Goal: Task Accomplishment & Management: Complete application form

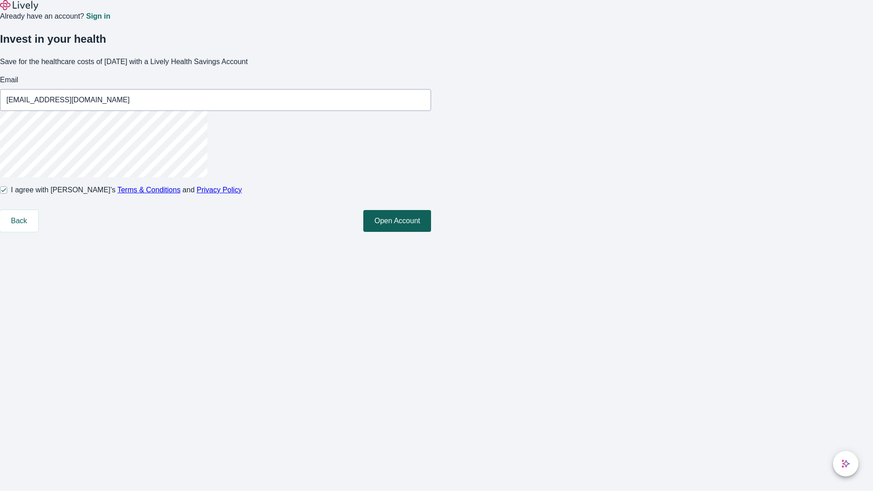
click at [431, 232] on button "Open Account" at bounding box center [397, 221] width 68 height 22
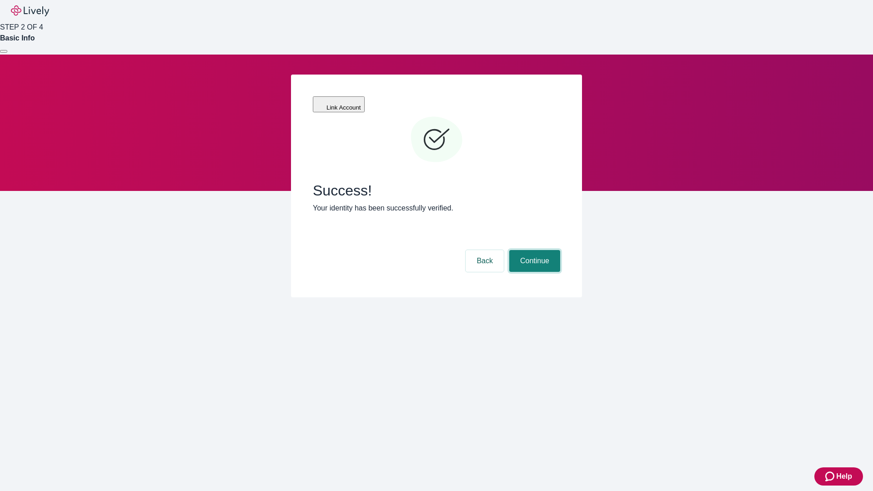
click at [533, 250] on button "Continue" at bounding box center [534, 261] width 51 height 22
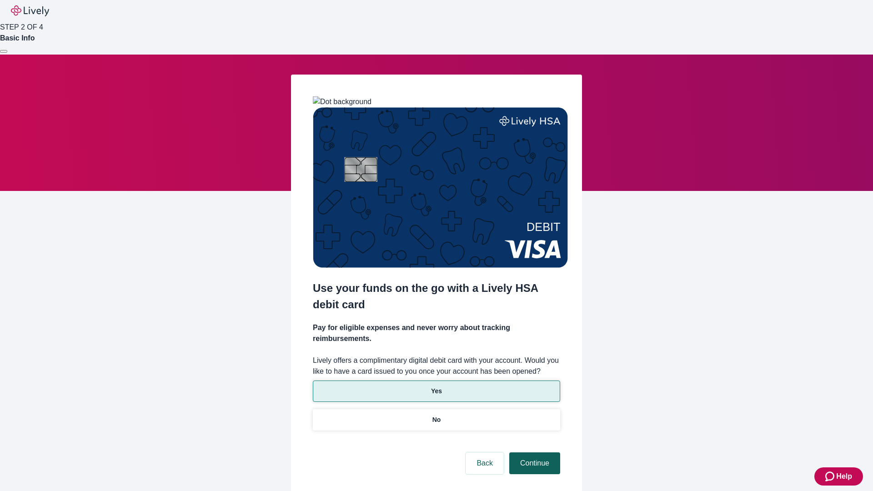
click at [436, 387] on p "Yes" at bounding box center [436, 392] width 11 height 10
click at [533, 452] on button "Continue" at bounding box center [534, 463] width 51 height 22
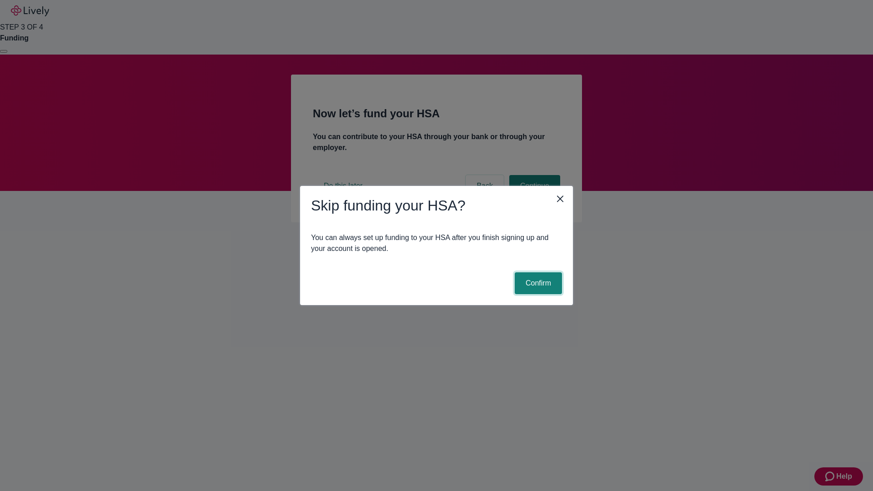
click at [537, 283] on button "Confirm" at bounding box center [538, 283] width 47 height 22
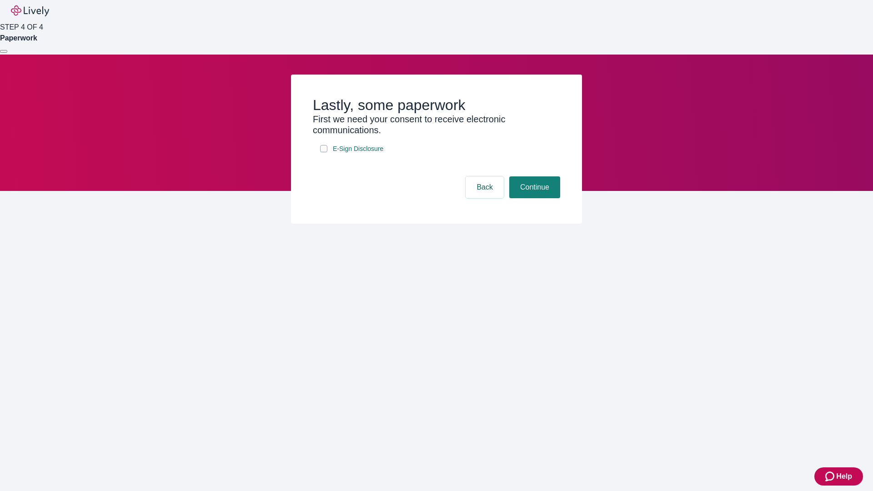
click at [324, 152] on input "E-Sign Disclosure" at bounding box center [323, 148] width 7 height 7
checkbox input "true"
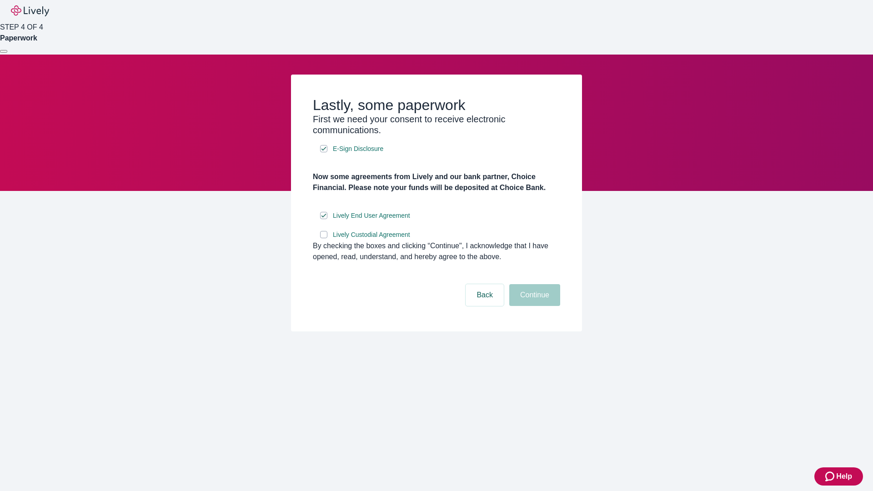
click at [324, 238] on input "Lively Custodial Agreement" at bounding box center [323, 234] width 7 height 7
checkbox input "true"
click at [533, 306] on button "Continue" at bounding box center [534, 295] width 51 height 22
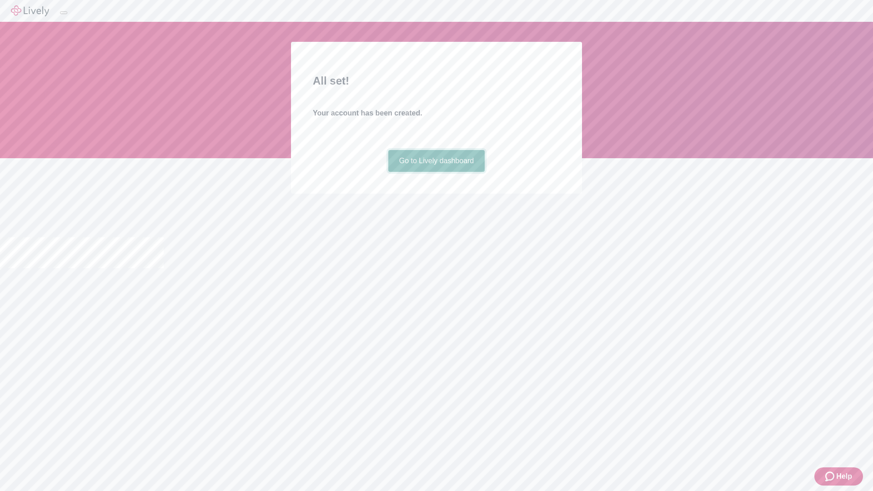
click at [436, 172] on link "Go to Lively dashboard" at bounding box center [436, 161] width 97 height 22
